Goal: Information Seeking & Learning: Compare options

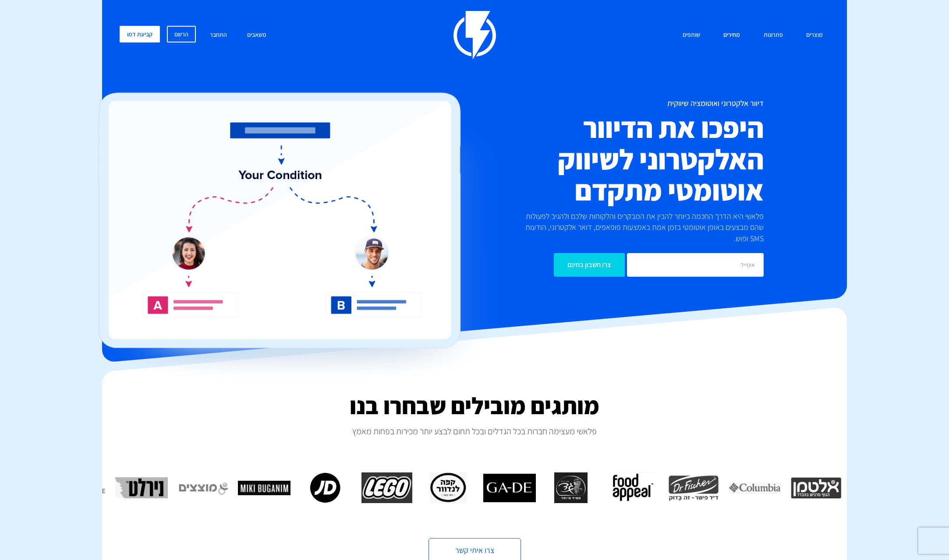
click at [739, 34] on link "מחירים" at bounding box center [732, 35] width 30 height 19
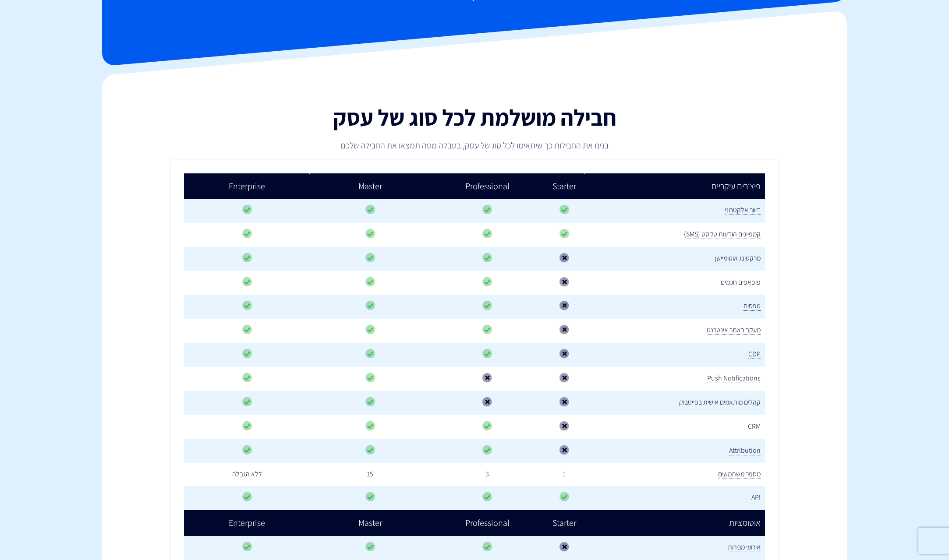
scroll to position [88, 0]
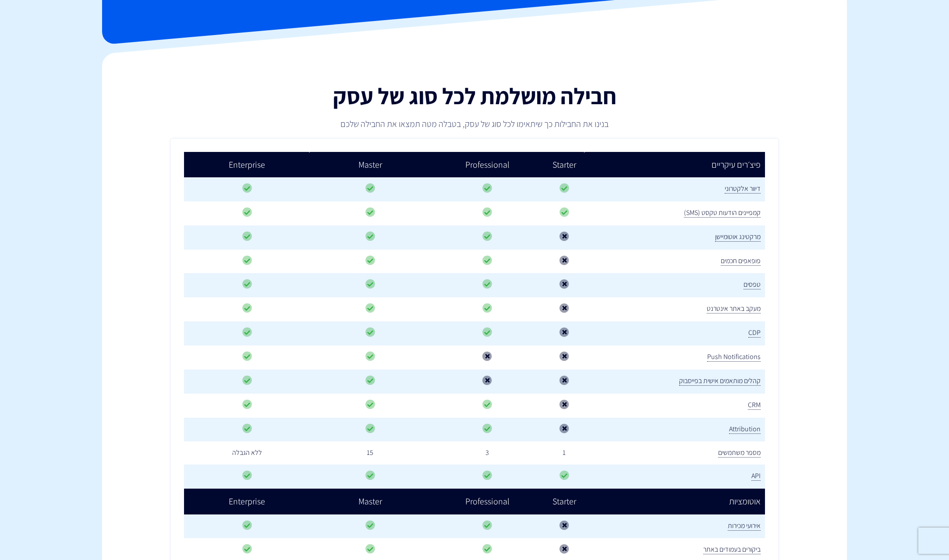
drag, startPoint x: 600, startPoint y: 184, endPoint x: 594, endPoint y: 188, distance: 7.5
click at [584, 188] on td at bounding box center [564, 189] width 40 height 24
drag, startPoint x: 758, startPoint y: 261, endPoint x: 710, endPoint y: 261, distance: 48.2
click at [710, 261] on td "פופאפים חכמים" at bounding box center [674, 262] width 181 height 24
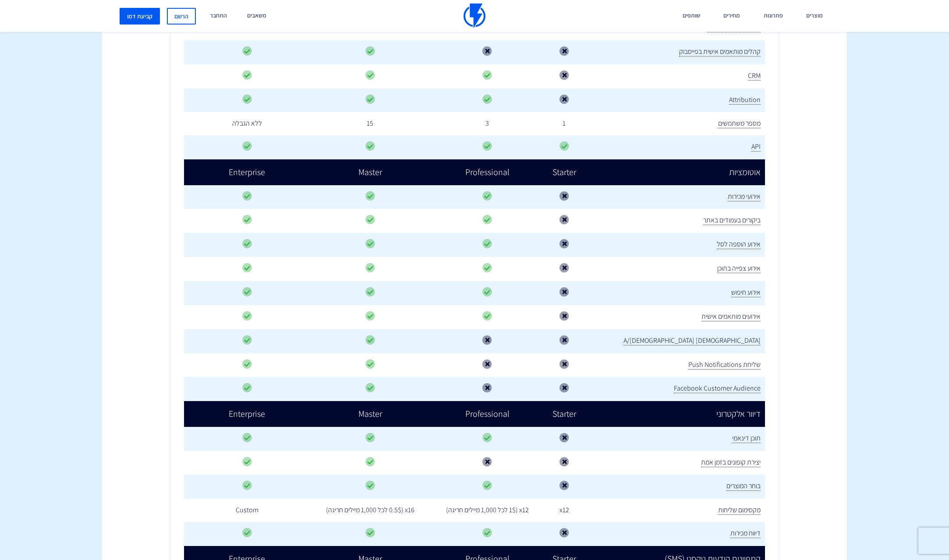
scroll to position [438, 0]
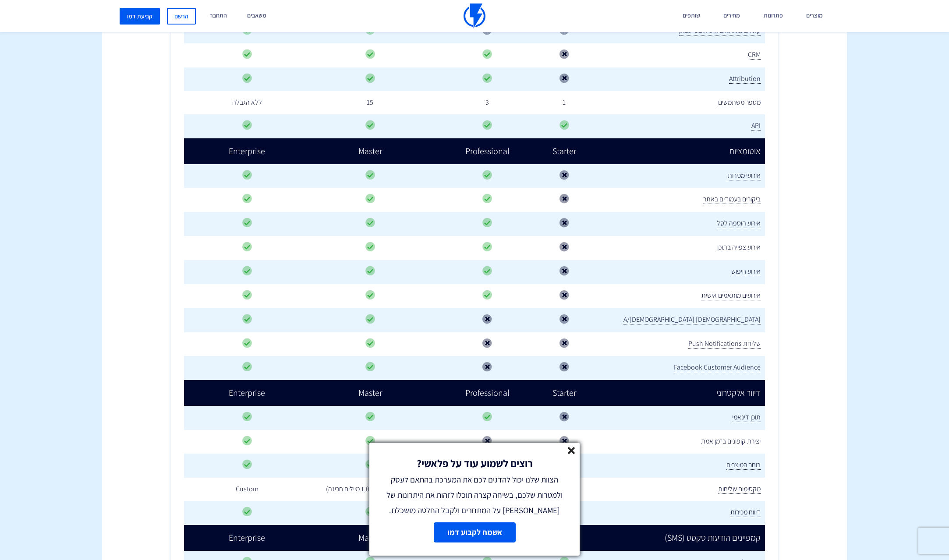
click at [576, 450] on div "רוצים לשמוע עוד על פלאשי? הצוות שלנו יכול להדגים לכם את המערכת בהתאם לעסק ולמטר…" at bounding box center [474, 480] width 210 height 75
click at [570, 453] on icon at bounding box center [571, 450] width 7 height 7
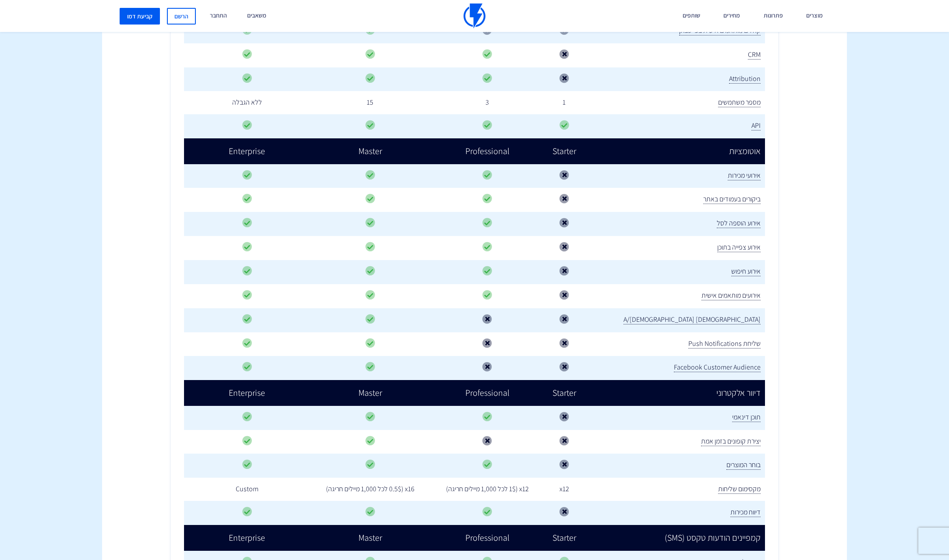
drag, startPoint x: 562, startPoint y: 487, endPoint x: 468, endPoint y: 495, distance: 94.5
click at [468, 495] on td "x12 (1$ לכל 1,000 מיילים חריגה)" at bounding box center [487, 489] width 113 height 23
click at [490, 494] on td "x12 (1$ לכל 1,000 מיילים חריגה)" at bounding box center [487, 489] width 113 height 23
drag, startPoint x: 467, startPoint y: 488, endPoint x: 565, endPoint y: 490, distance: 98.1
click at [544, 490] on td "x12 (1$ לכל 1,000 מיילים חריגה)" at bounding box center [487, 489] width 113 height 23
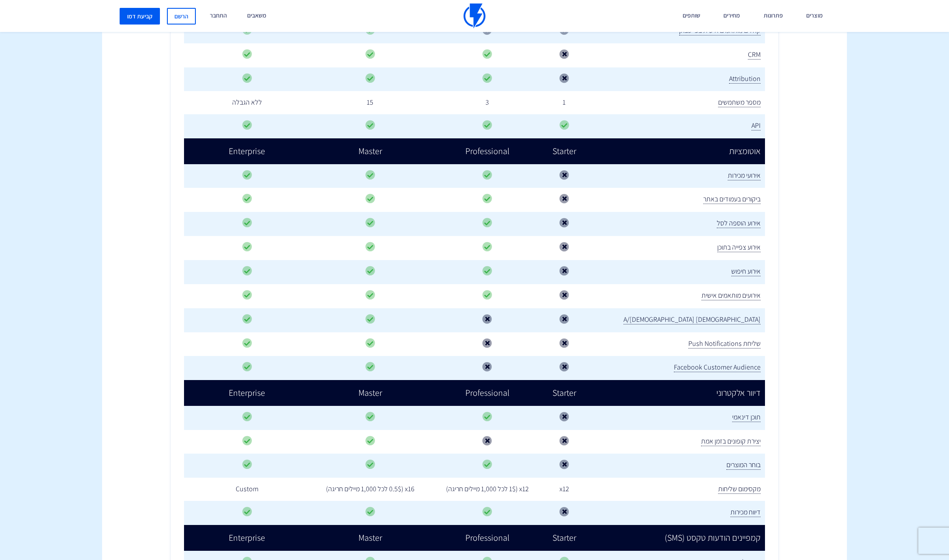
click at [544, 490] on td "x12 (1$ לכל 1,000 מיילים חריגה)" at bounding box center [487, 489] width 113 height 23
click at [584, 491] on td "x12" at bounding box center [564, 489] width 40 height 23
click at [662, 493] on td "מקסימום שליחות" at bounding box center [674, 489] width 181 height 23
drag, startPoint x: 749, startPoint y: 491, endPoint x: 762, endPoint y: 492, distance: 13.2
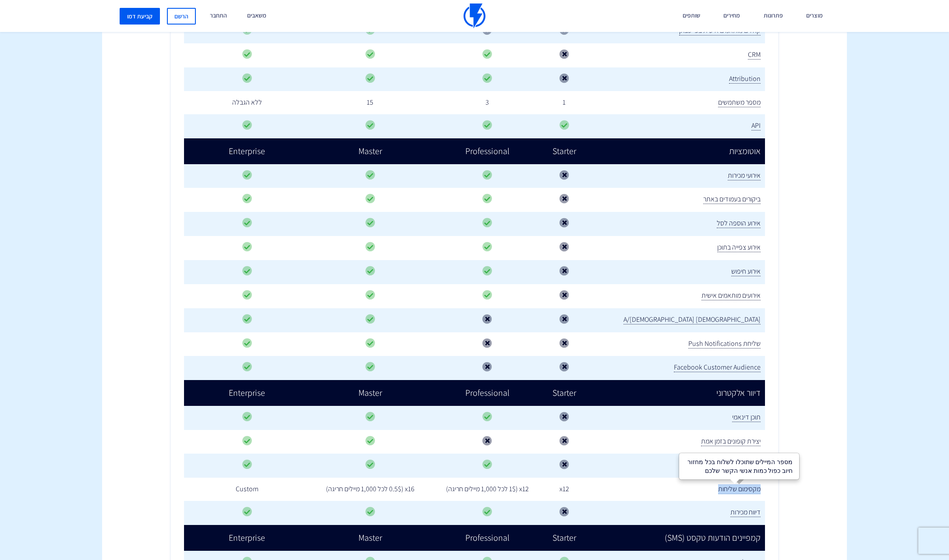
click at [762, 492] on td "מקסימום שליחות" at bounding box center [674, 489] width 181 height 23
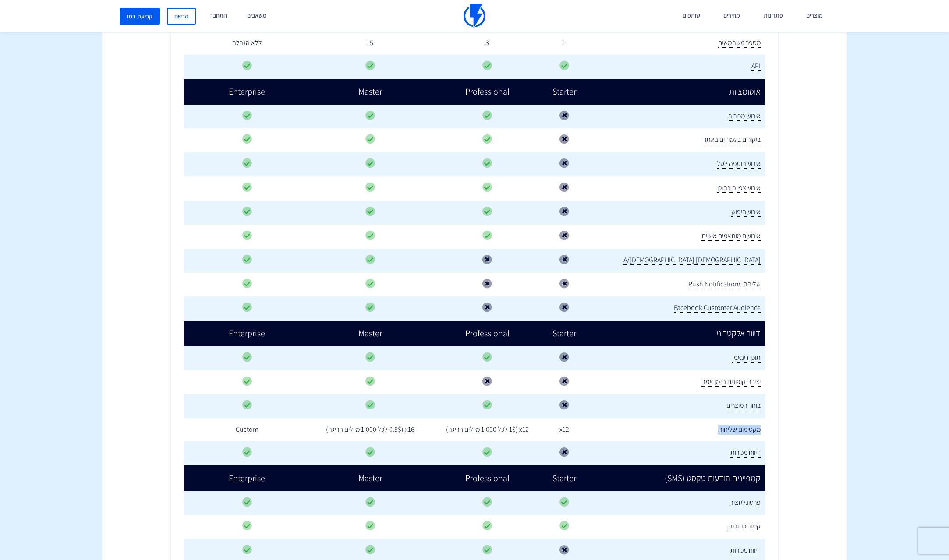
scroll to position [526, 0]
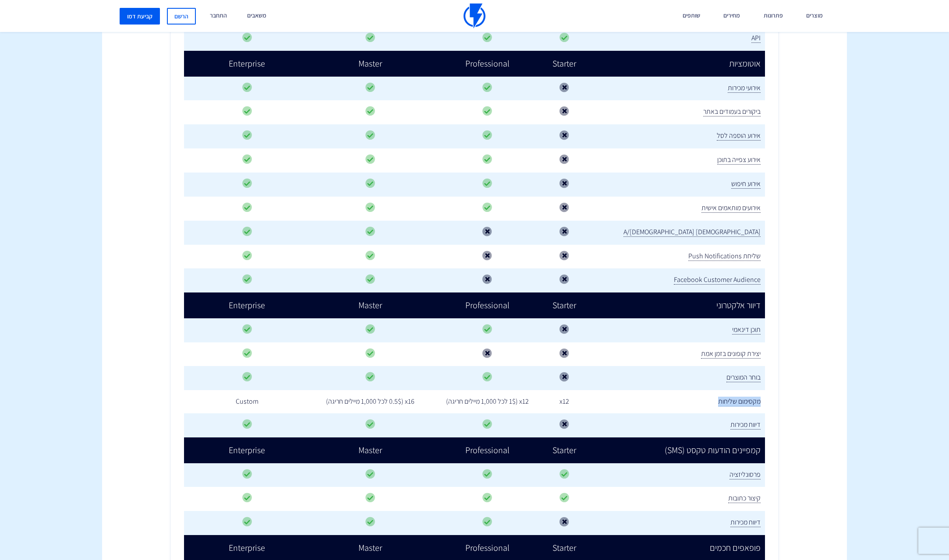
click at [707, 402] on td "מקסימום שליחות" at bounding box center [674, 401] width 181 height 23
drag, startPoint x: 711, startPoint y: 402, endPoint x: 761, endPoint y: 407, distance: 50.7
click at [761, 407] on td "מקסימום שליחות" at bounding box center [674, 401] width 181 height 23
click at [759, 402] on span "מקסימום שליחות" at bounding box center [739, 402] width 42 height 10
drag, startPoint x: 759, startPoint y: 402, endPoint x: 718, endPoint y: 400, distance: 40.3
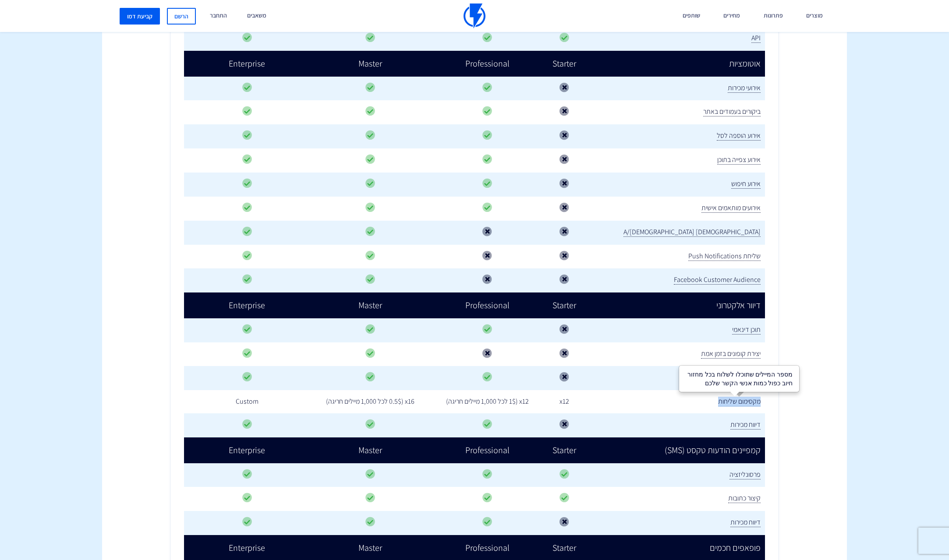
click at [718, 400] on span "מקסימום שליחות" at bounding box center [739, 402] width 42 height 10
click at [686, 396] on td "מקסימום שליחות" at bounding box center [674, 401] width 181 height 23
drag, startPoint x: 714, startPoint y: 398, endPoint x: 763, endPoint y: 399, distance: 48.6
click at [763, 399] on td "מקסימום שליחות" at bounding box center [674, 401] width 181 height 23
copy span "מקסימום שליחות"
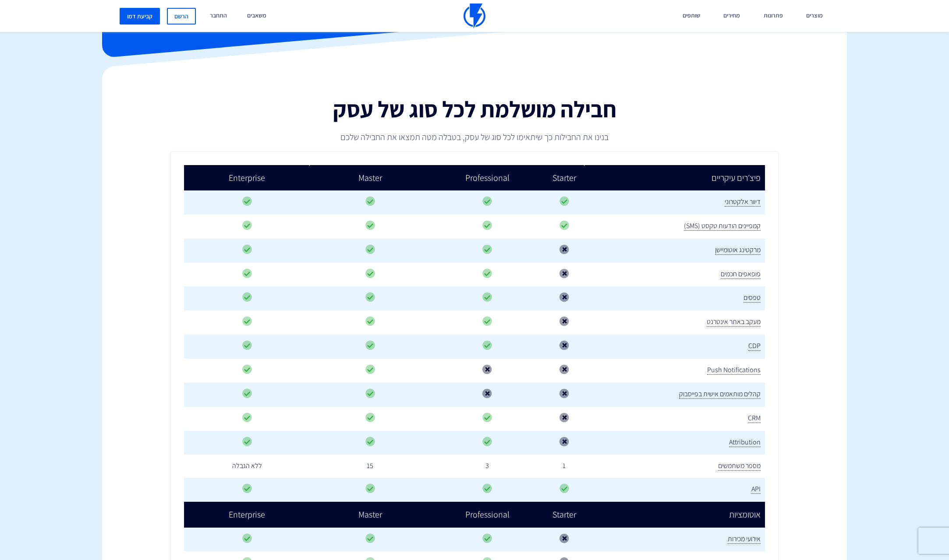
scroll to position [0, 0]
